Goal: Task Accomplishment & Management: Manage account settings

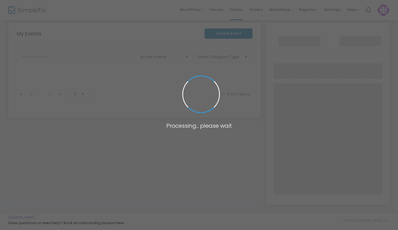
scroll to position [9, 0]
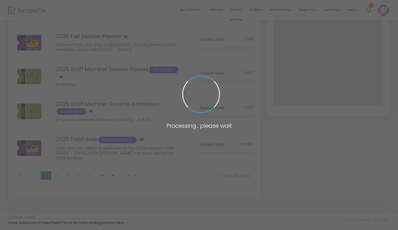
scroll to position [99, 0]
